Goal: Navigation & Orientation: Find specific page/section

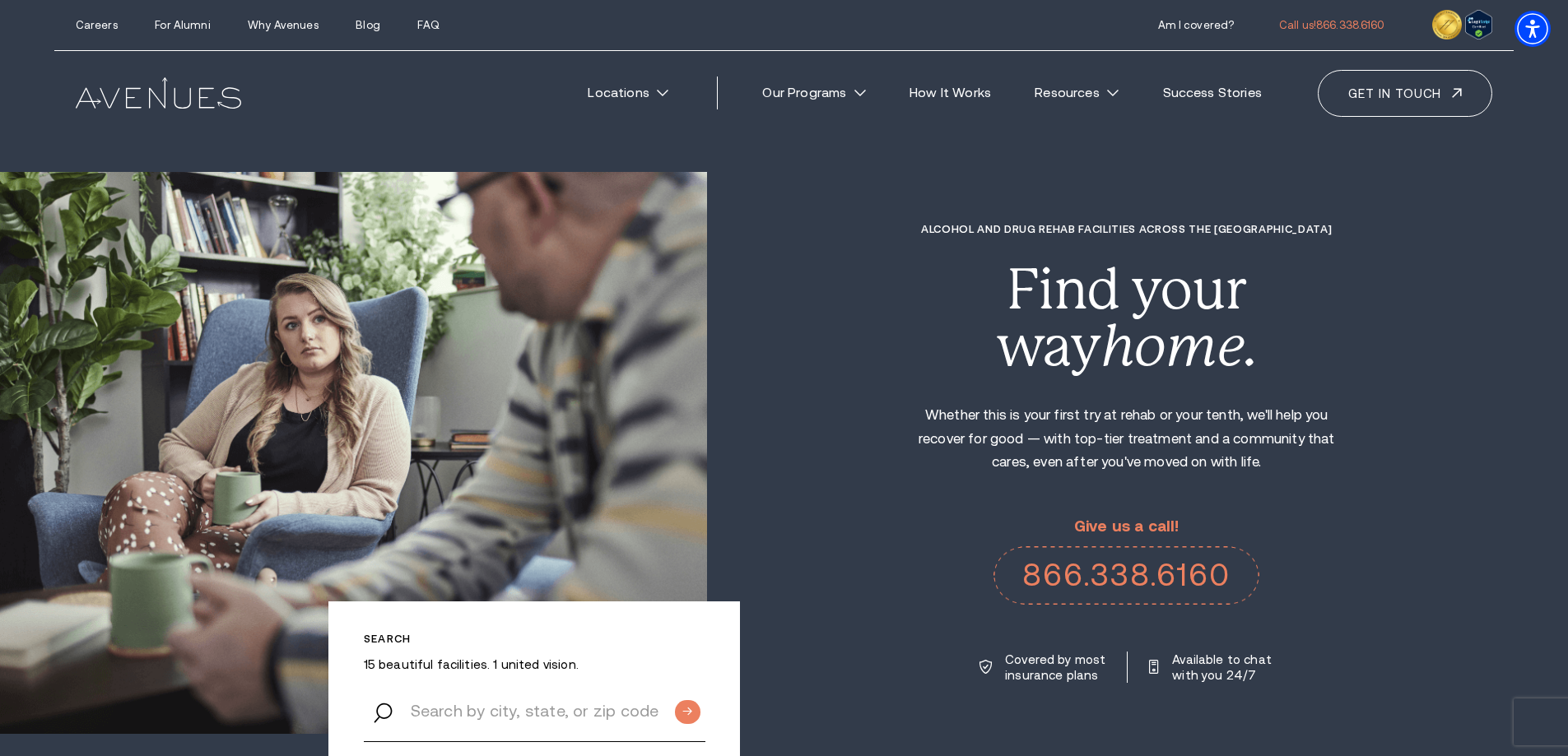
click at [1408, 754] on section "Search 15 beautiful facilities. 1 united vision. Alcohol and Drug Rehab Facilit…" at bounding box center [784, 445] width 1568 height 891
click at [153, 92] on img at bounding box center [159, 93] width 166 height 31
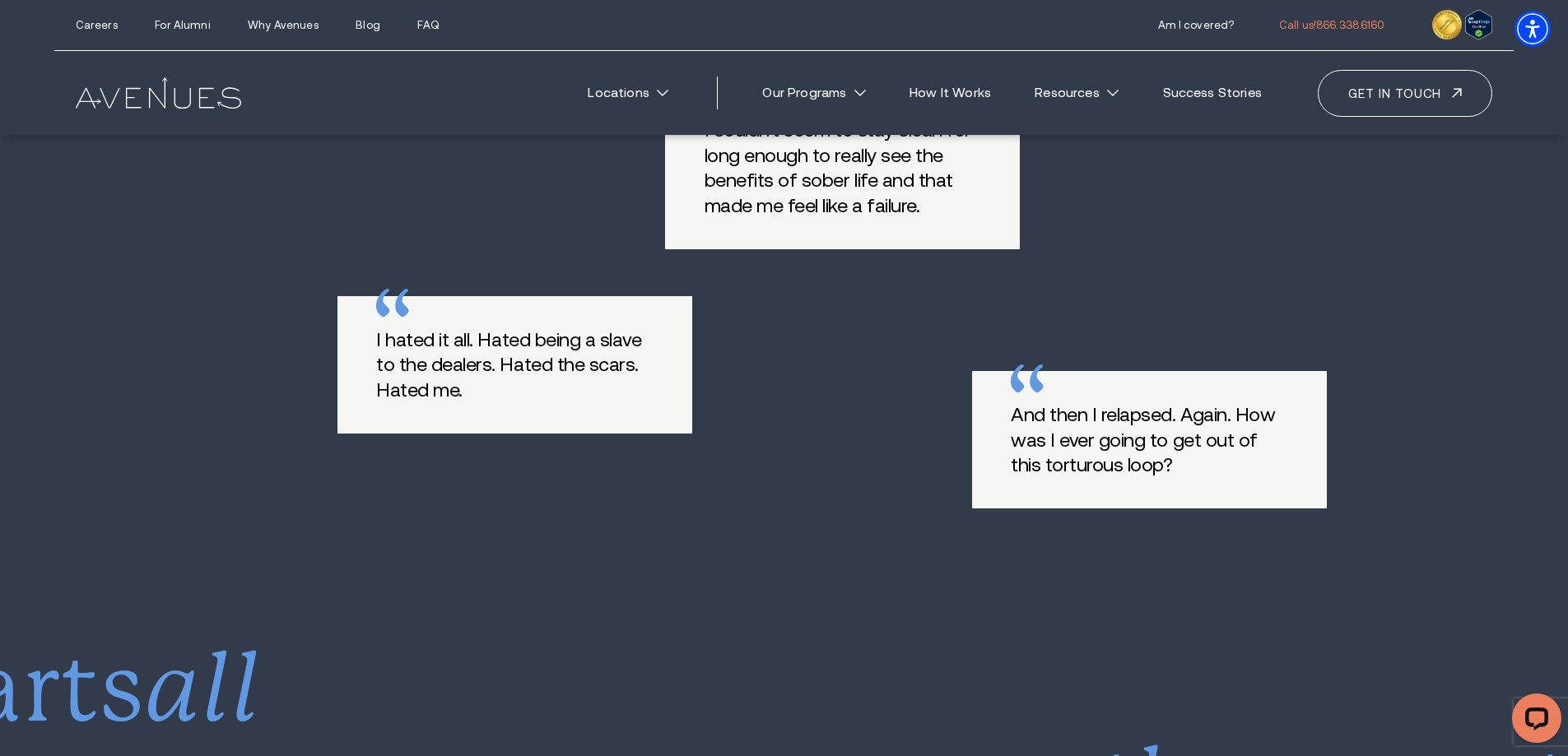
scroll to position [1811, 0]
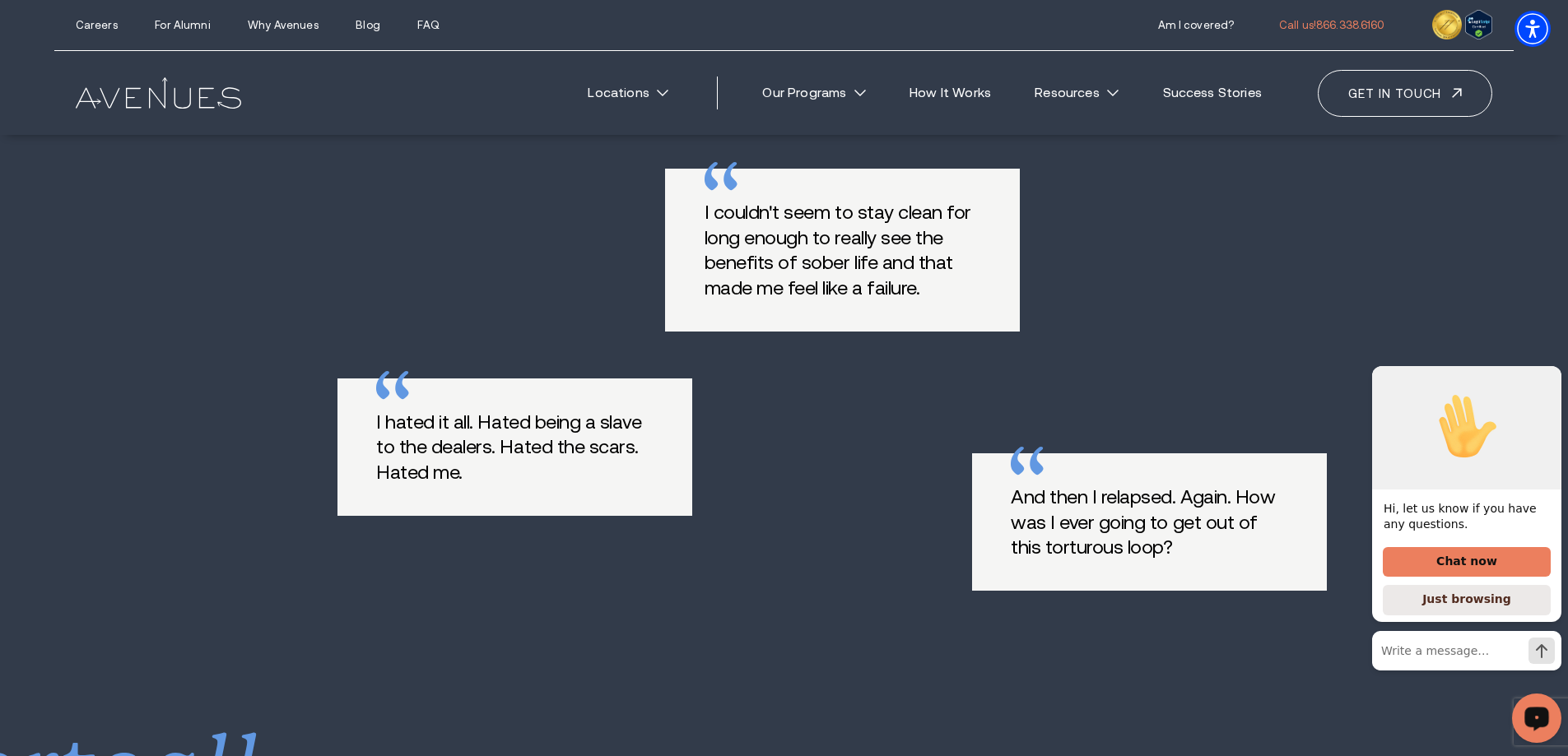
drag, startPoint x: 2855, startPoint y: 414, endPoint x: 1553, endPoint y: 386, distance: 1302.3
click at [1553, 363] on icon "Hide greeting" at bounding box center [1552, 353] width 20 height 20
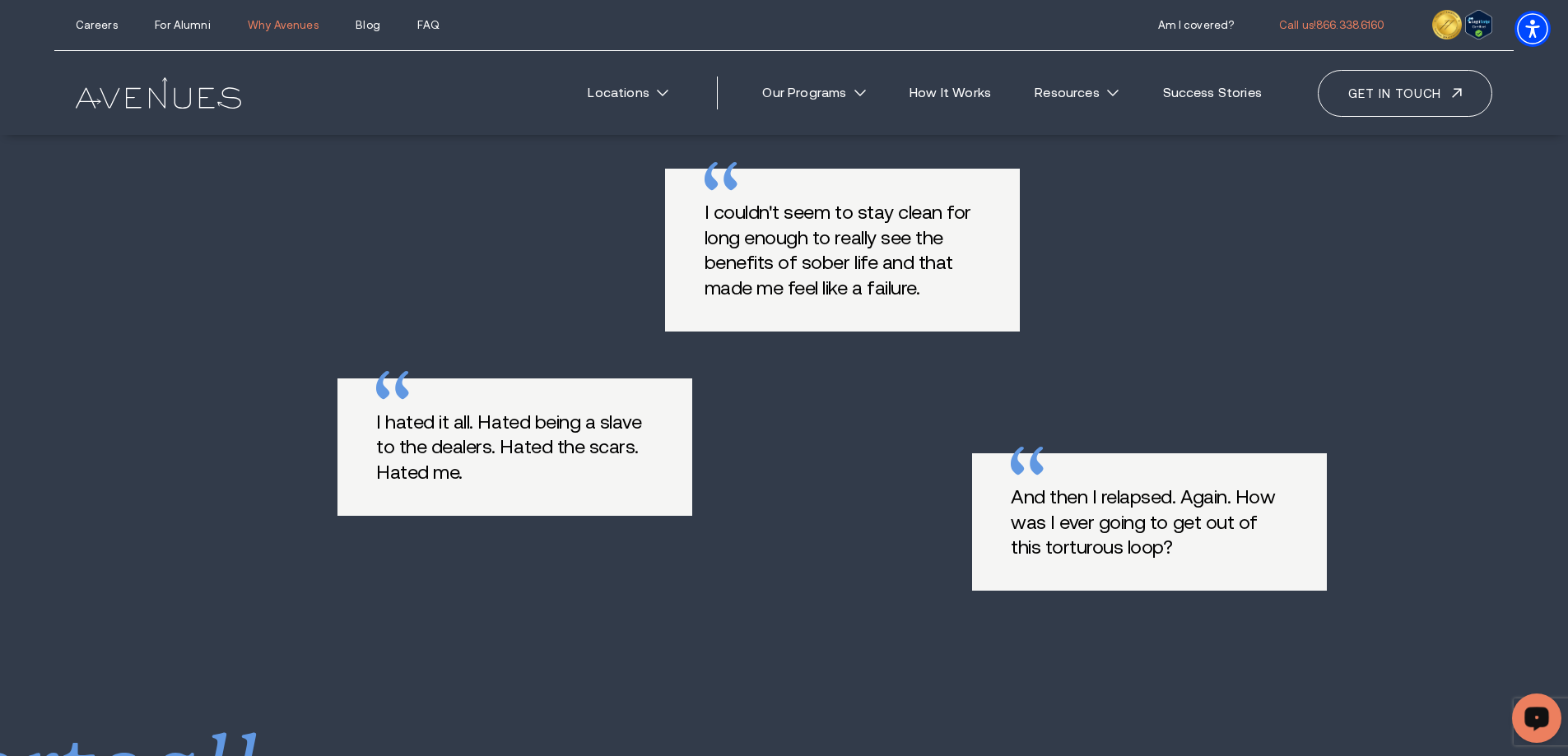
click at [263, 22] on link "Why Avenues" at bounding box center [283, 25] width 70 height 12
